Goal: Task Accomplishment & Management: Manage account settings

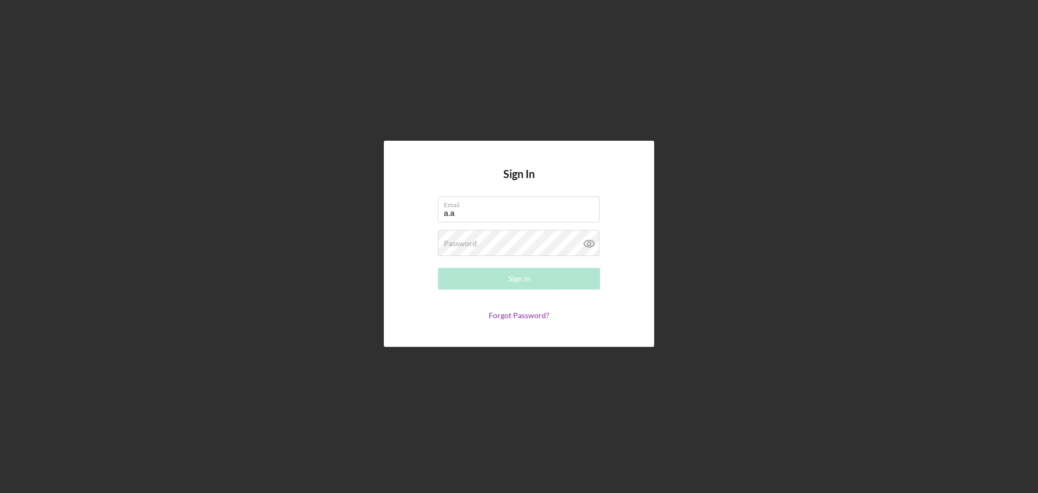
type input "[PERSON_NAME][EMAIL_ADDRESS][DOMAIN_NAME]"
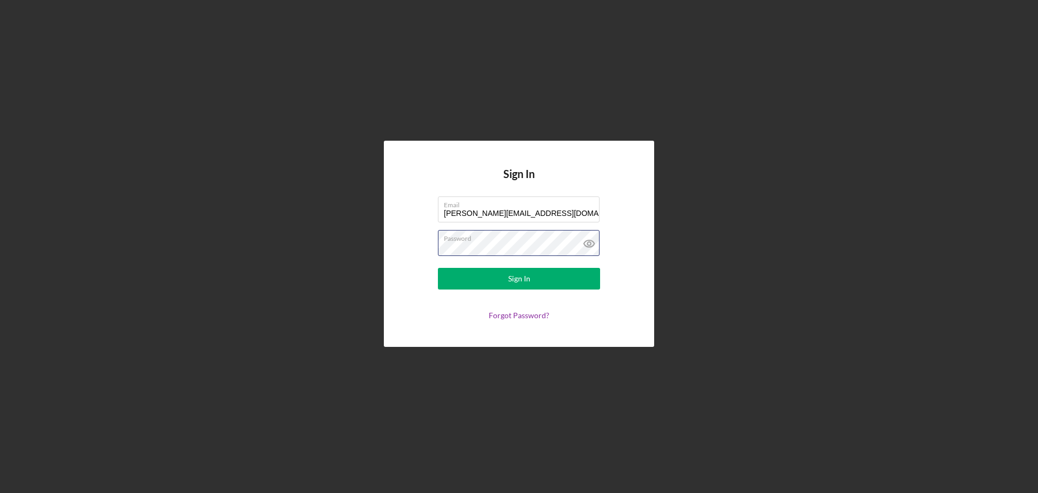
click at [438, 268] on button "Sign In" at bounding box center [519, 279] width 162 height 22
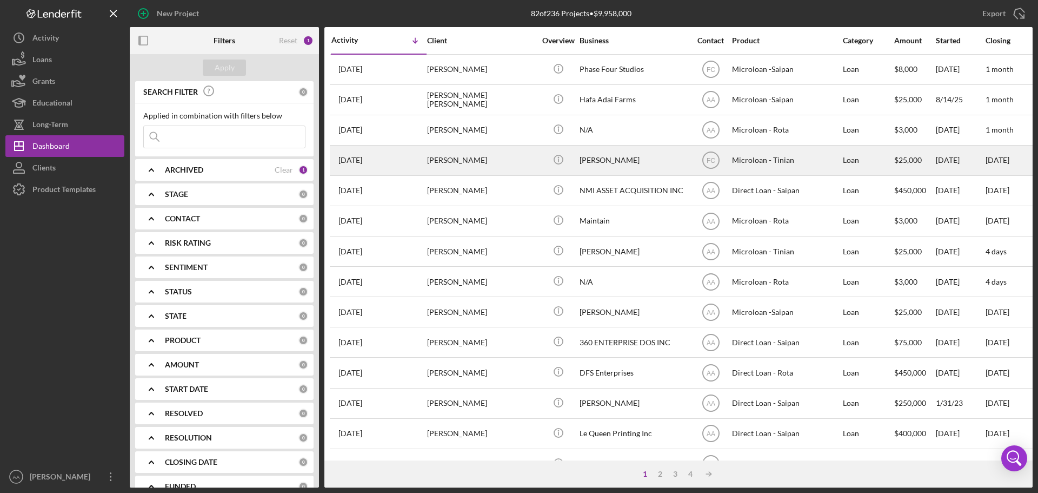
click at [501, 174] on div "[PERSON_NAME]" at bounding box center [481, 160] width 108 height 29
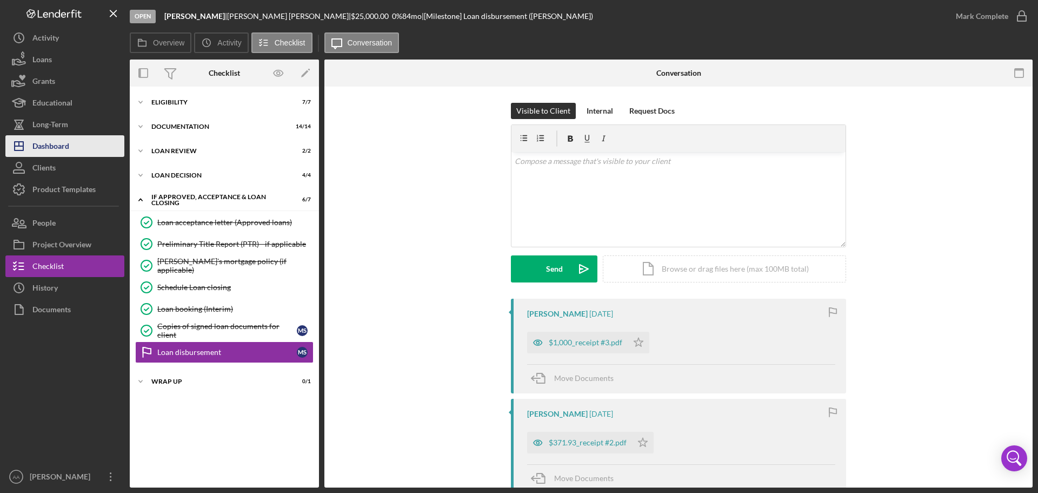
click at [80, 148] on button "Icon/Dashboard Dashboard" at bounding box center [64, 146] width 119 height 22
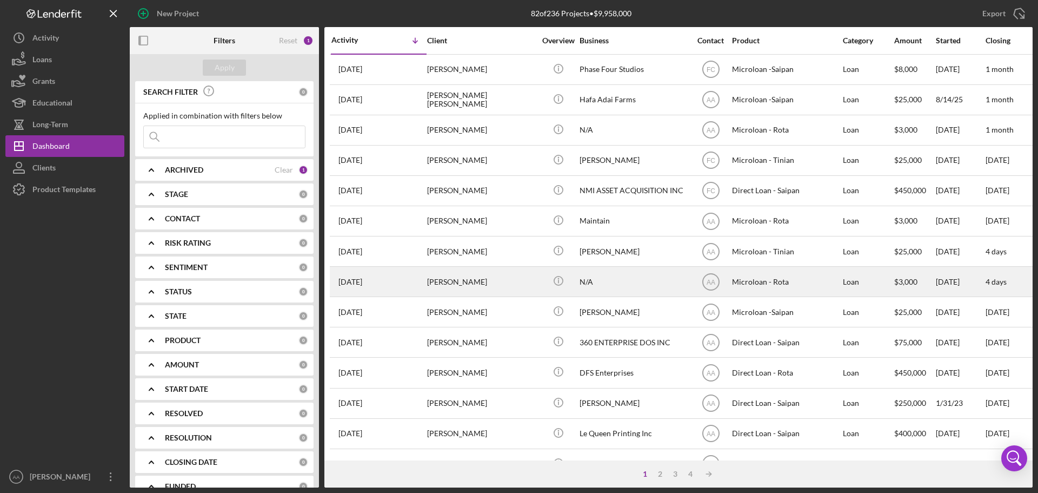
scroll to position [54, 0]
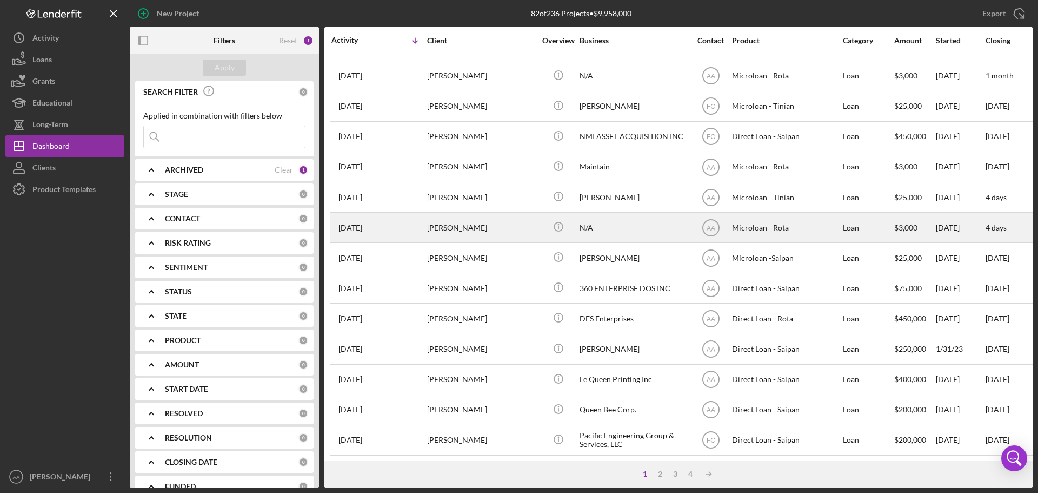
click at [514, 228] on div "[PERSON_NAME]" at bounding box center [481, 227] width 108 height 29
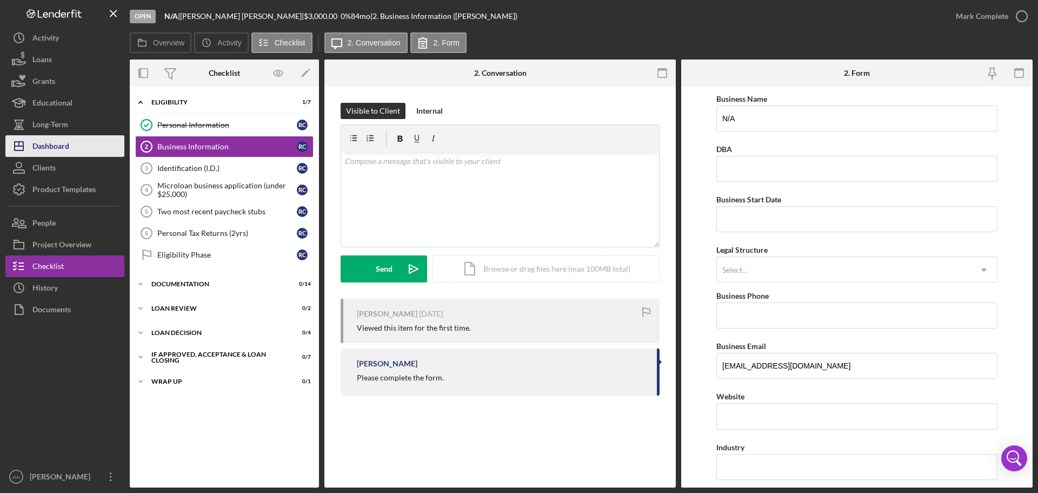
click at [23, 143] on polygon "button" at bounding box center [19, 146] width 9 height 9
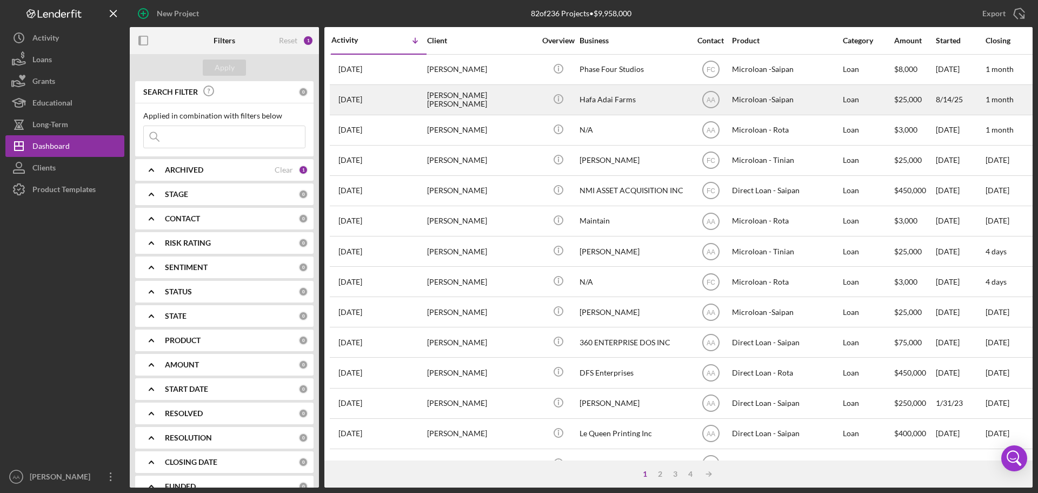
click at [412, 103] on div "[DATE] [PERSON_NAME] [PERSON_NAME]" at bounding box center [378, 99] width 95 height 29
